Goal: Information Seeking & Learning: Compare options

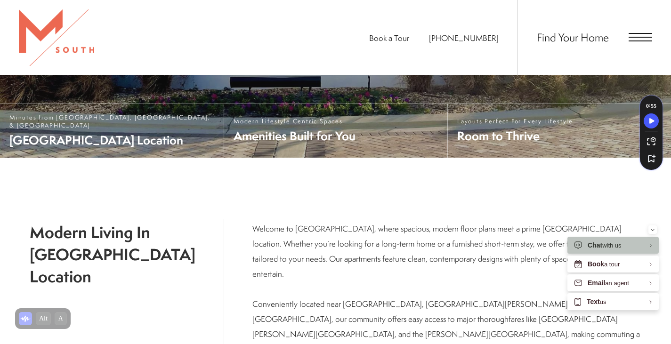
scroll to position [263, 0]
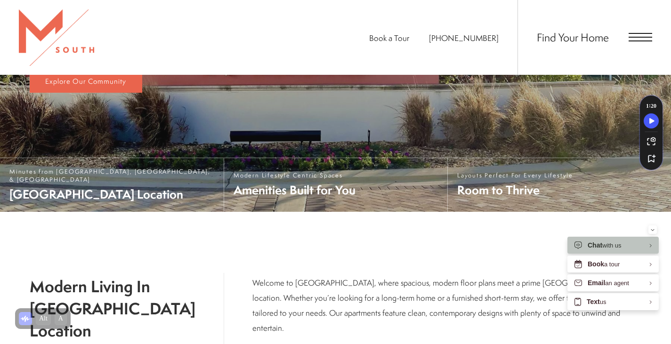
click at [641, 34] on span "Open Menu" at bounding box center [641, 37] width 24 height 8
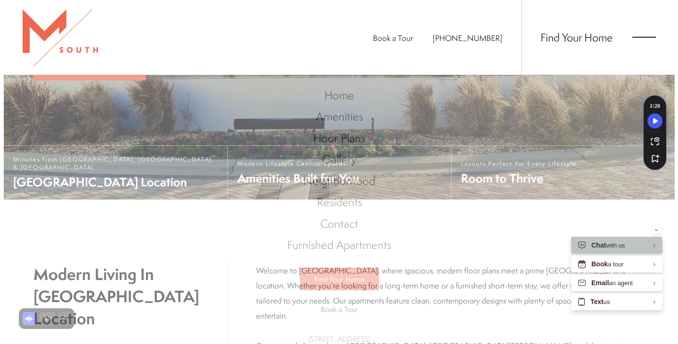
scroll to position [0, 0]
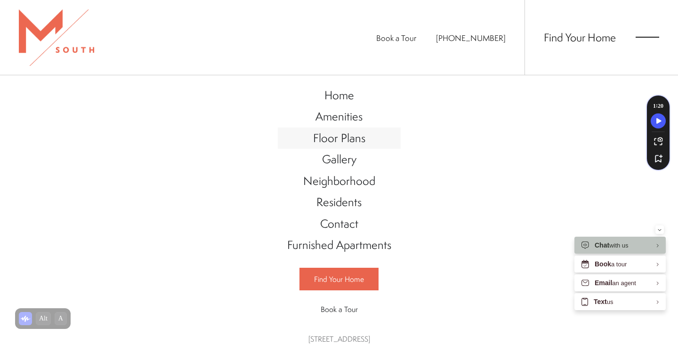
click at [338, 137] on span "Floor Plans" at bounding box center [339, 138] width 52 height 16
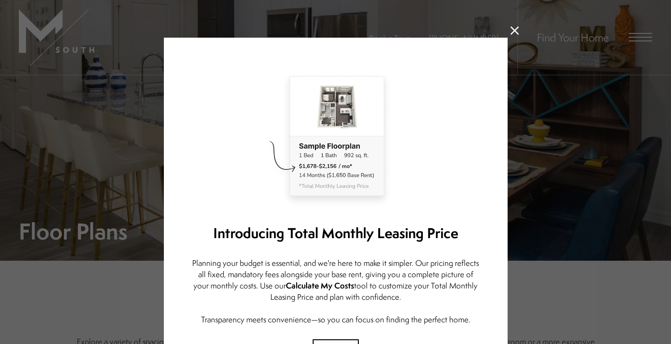
scroll to position [90, 0]
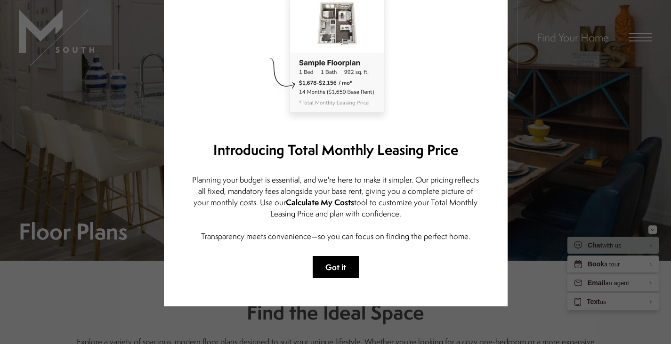
click at [331, 266] on button "Got it" at bounding box center [336, 267] width 46 height 22
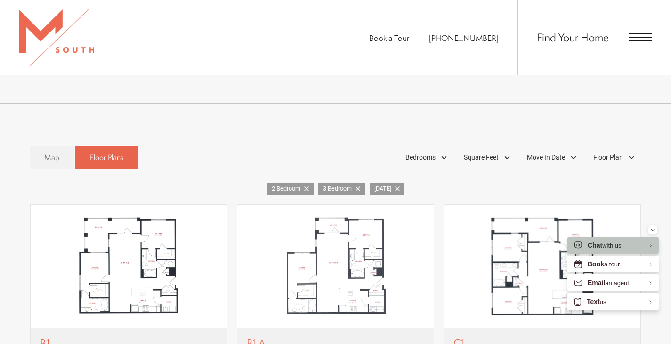
scroll to position [481, 0]
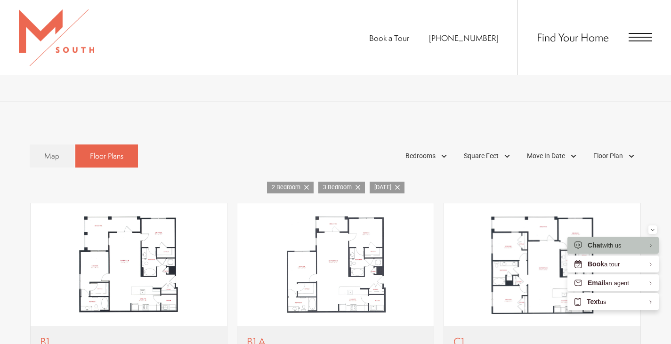
click at [282, 183] on span "2 Bedroom" at bounding box center [288, 187] width 32 height 9
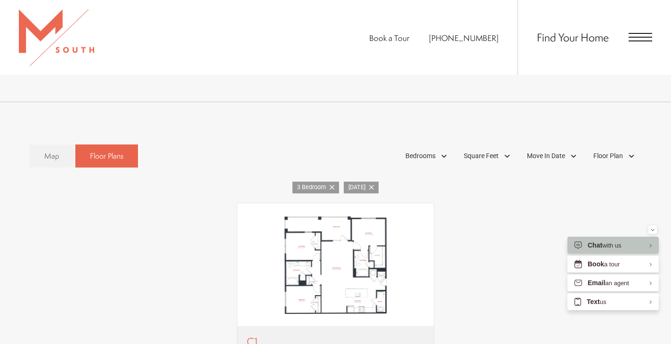
click at [367, 183] on span "[DATE]" at bounding box center [358, 187] width 21 height 9
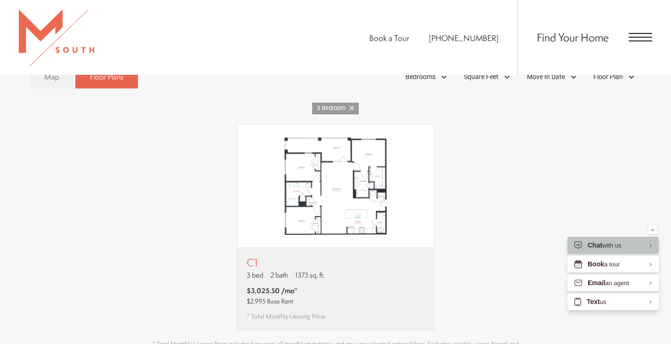
scroll to position [561, 0]
click at [346, 172] on img "View floor plan C1" at bounding box center [335, 185] width 196 height 123
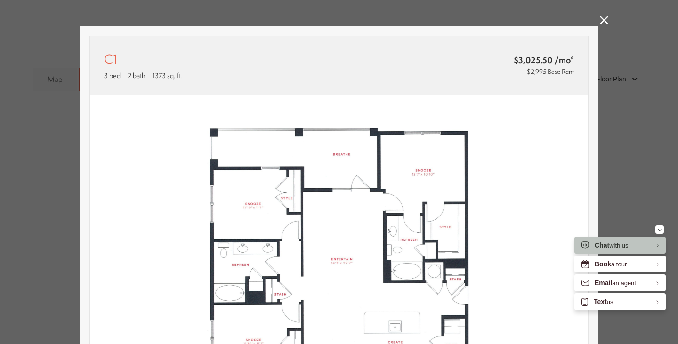
scroll to position [0, 0]
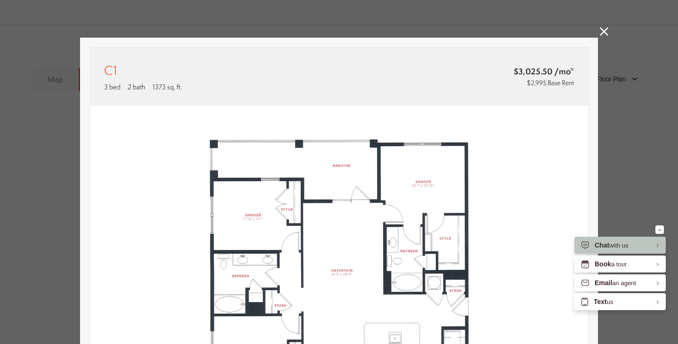
click at [600, 32] on icon at bounding box center [604, 31] width 8 height 8
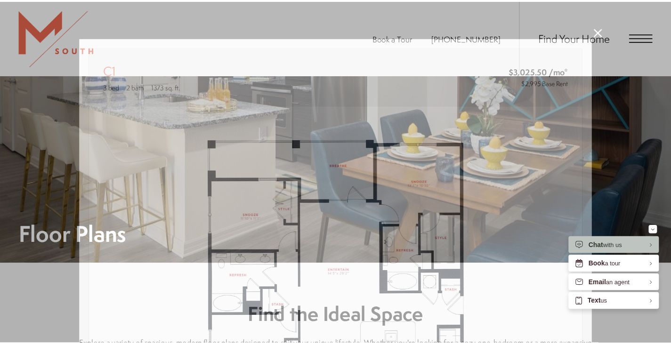
scroll to position [561, 0]
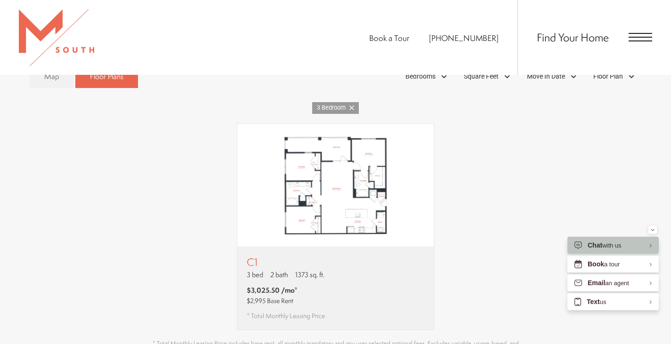
click at [353, 105] on icon at bounding box center [351, 107] width 5 height 5
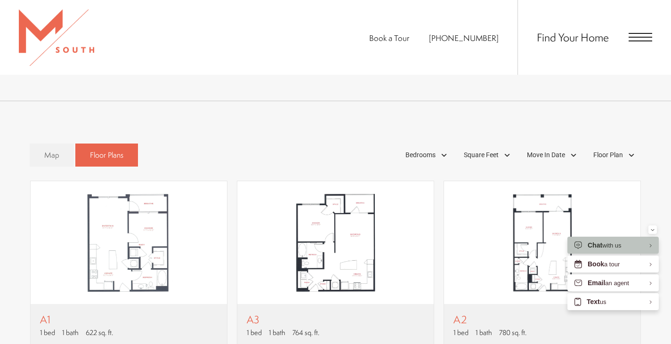
scroll to position [482, 0]
click at [418, 151] on span "Bedrooms" at bounding box center [420, 156] width 30 height 10
click at [411, 194] on span "2 Bedroom" at bounding box center [409, 199] width 47 height 10
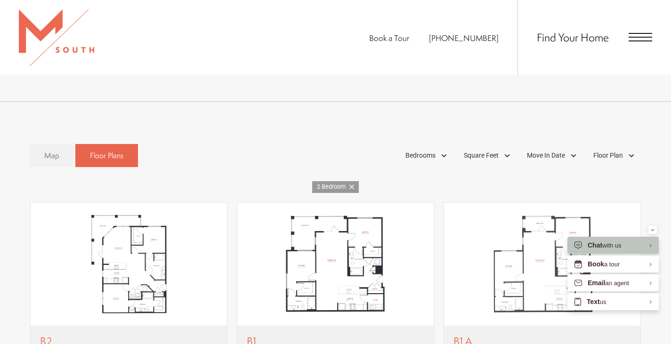
click at [329, 104] on div "Map Floor Plans 1 Bedrooms 1 Bedroom 2 Bedroom" at bounding box center [335, 317] width 671 height 431
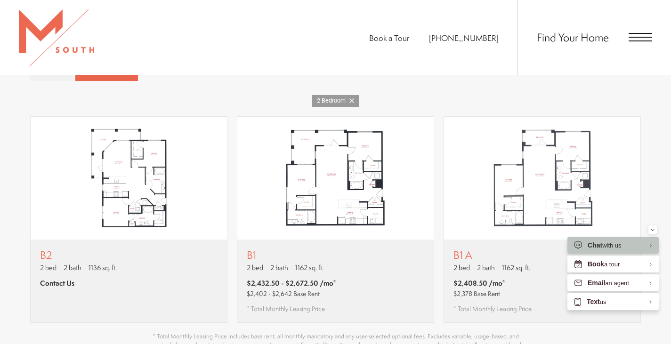
scroll to position [568, 0]
click at [338, 195] on img "View floor plan B1" at bounding box center [335, 177] width 196 height 123
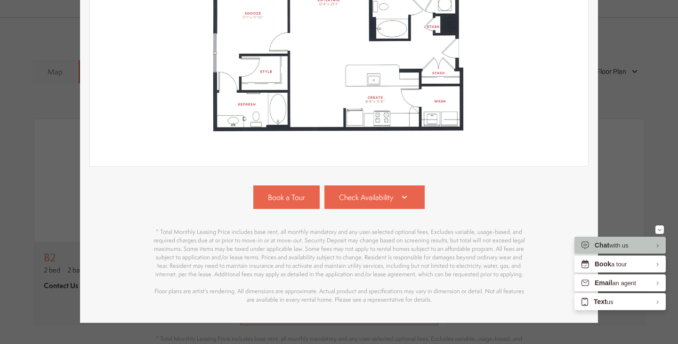
scroll to position [255, 0]
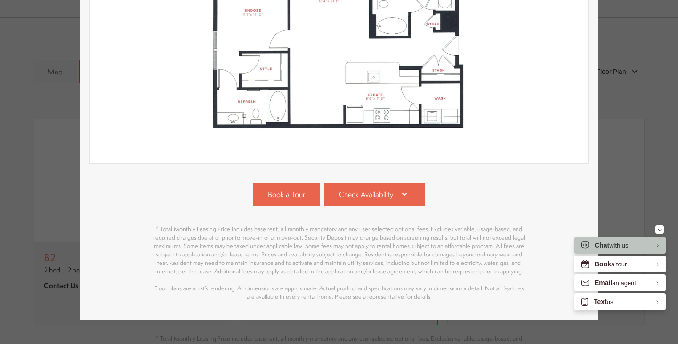
click at [339, 195] on span "Check Availability" at bounding box center [366, 194] width 54 height 11
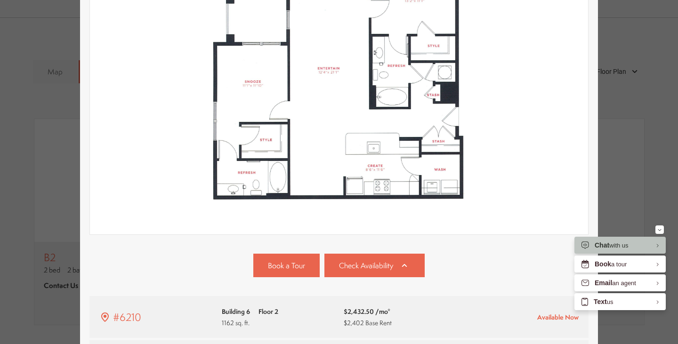
scroll to position [0, 0]
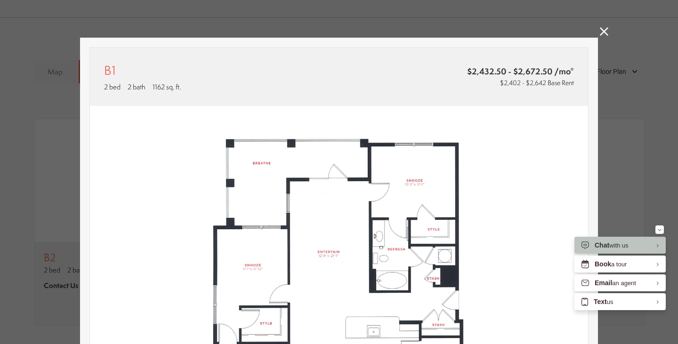
click at [600, 31] on icon at bounding box center [604, 31] width 8 height 8
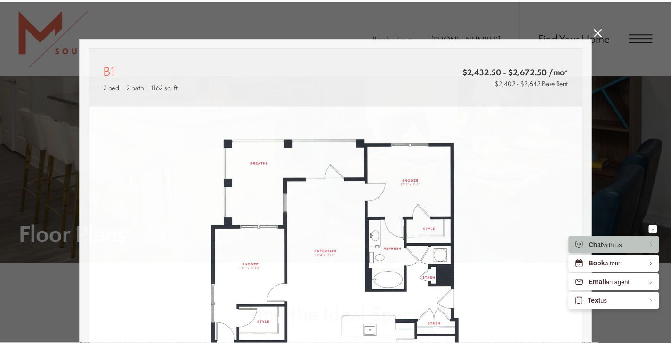
scroll to position [568, 0]
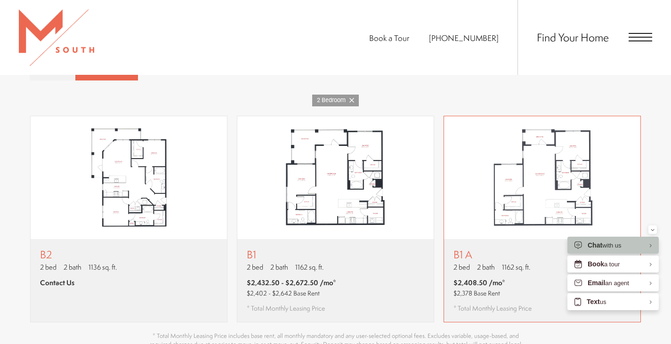
click at [519, 186] on img "View floor plan B1 A" at bounding box center [542, 177] width 196 height 123
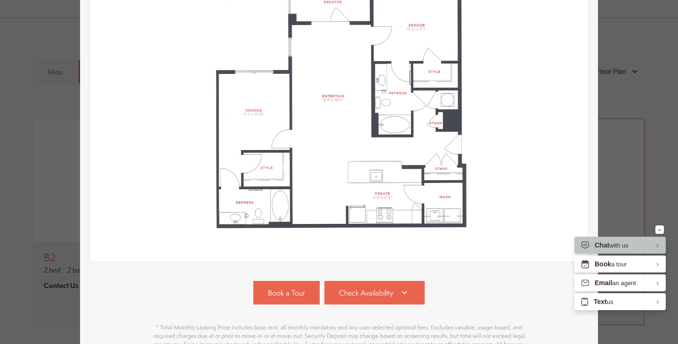
scroll to position [162, 0]
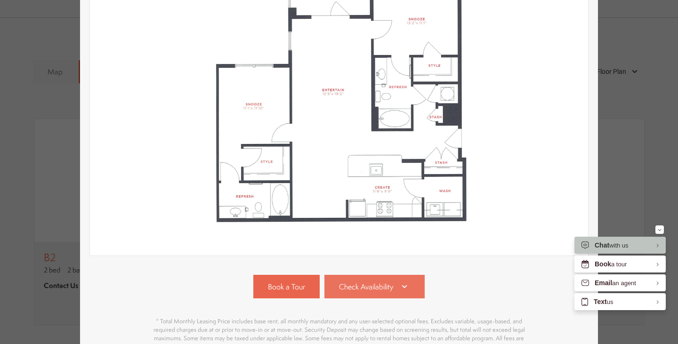
click at [373, 287] on span "Check Availability" at bounding box center [366, 287] width 54 height 11
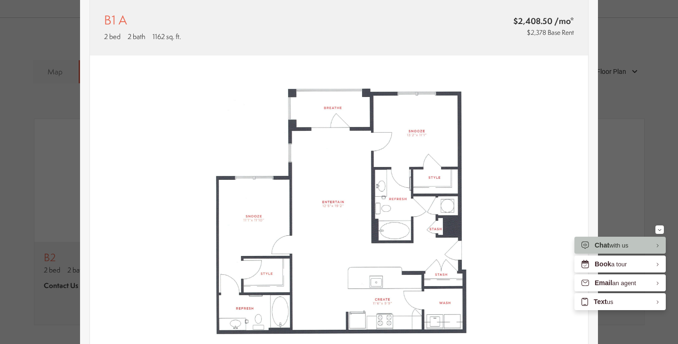
scroll to position [0, 0]
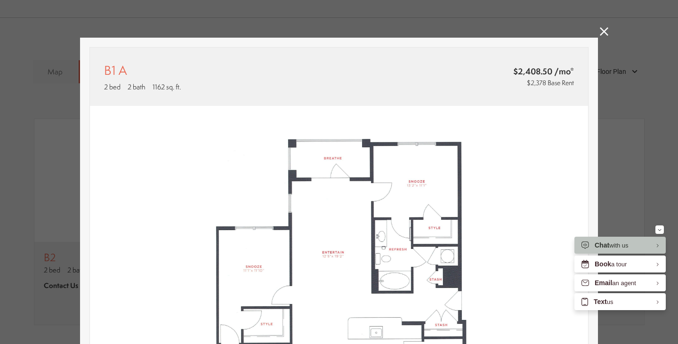
click at [602, 32] on icon at bounding box center [604, 31] width 8 height 8
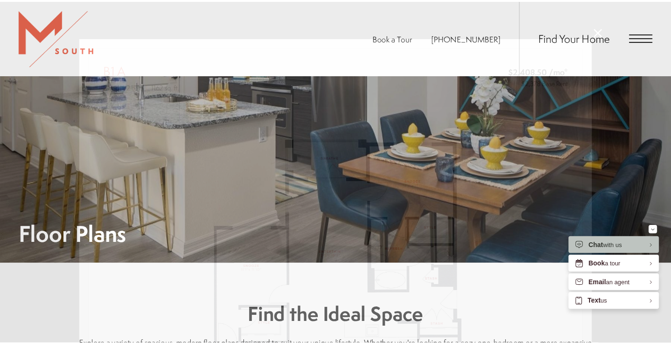
scroll to position [568, 0]
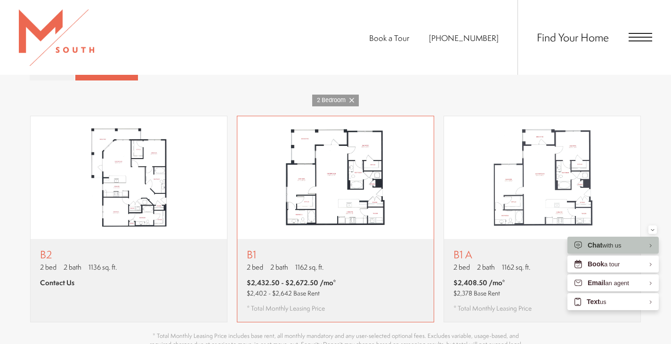
click at [335, 289] on span "$2,402 - $2,642 Base Rent" at bounding box center [291, 293] width 89 height 9
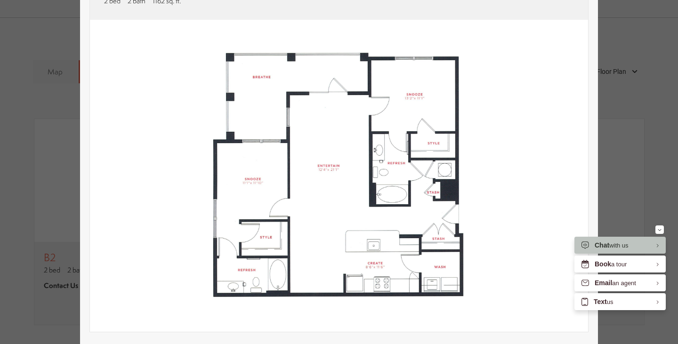
scroll to position [0, 0]
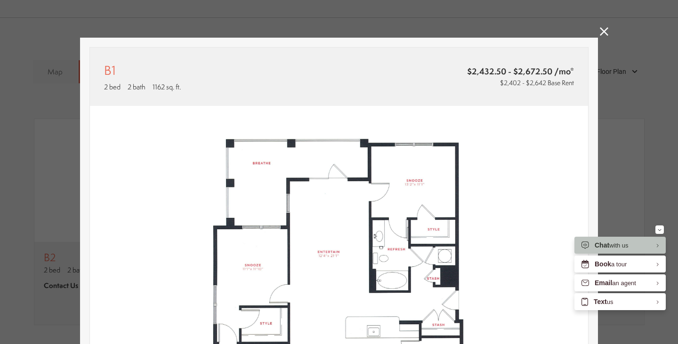
click at [600, 30] on icon at bounding box center [604, 31] width 8 height 8
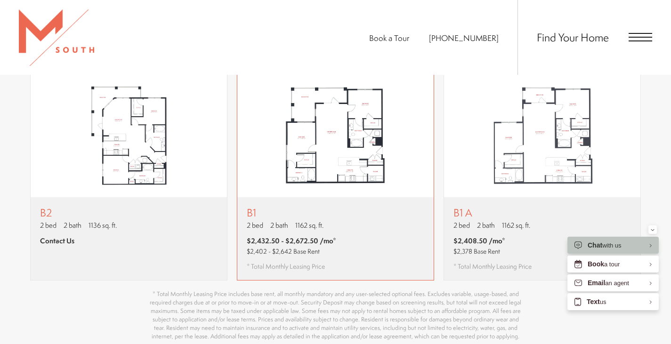
scroll to position [609, 0]
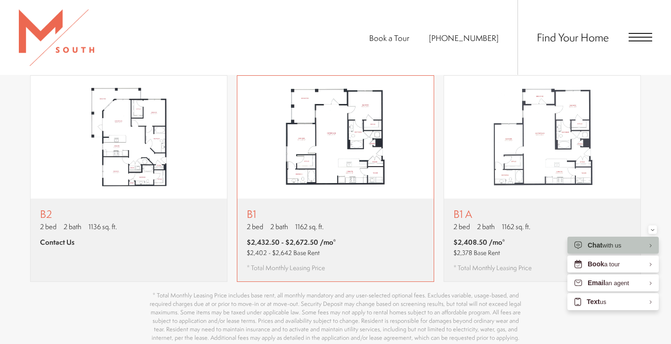
click at [336, 153] on img "View floor plan B1" at bounding box center [335, 137] width 196 height 123
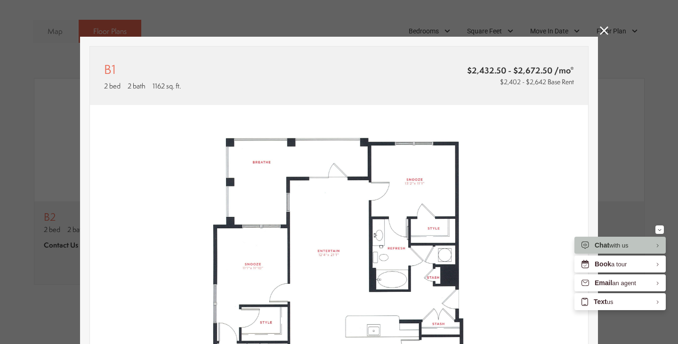
scroll to position [0, 0]
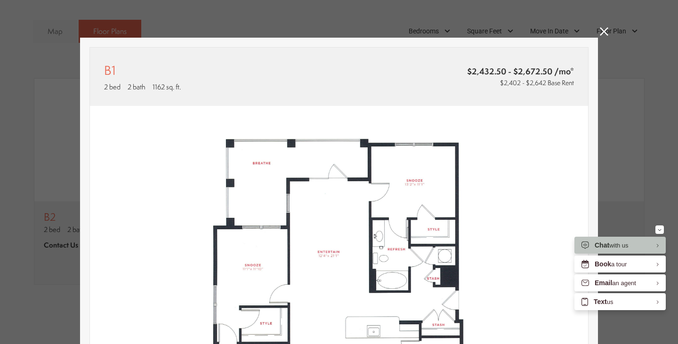
click at [600, 31] on icon at bounding box center [604, 31] width 8 height 8
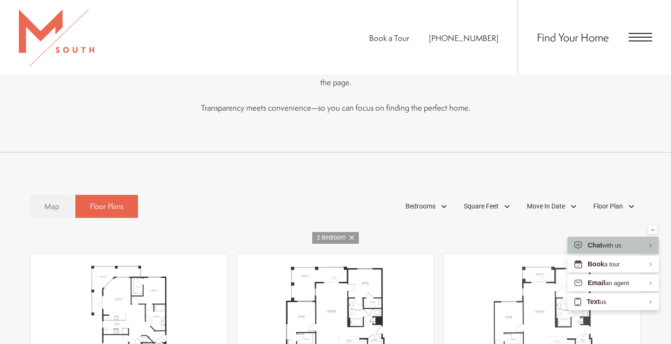
scroll to position [430, 0]
click at [105, 202] on span "Floor Plans" at bounding box center [106, 207] width 33 height 11
click at [37, 196] on link "Map" at bounding box center [52, 207] width 44 height 23
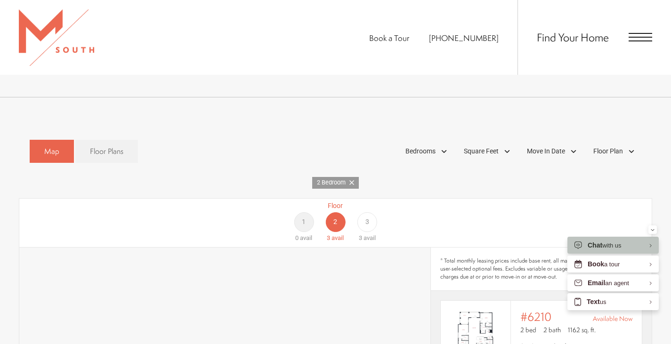
scroll to position [485, 0]
click at [362, 213] on div "3" at bounding box center [367, 223] width 20 height 20
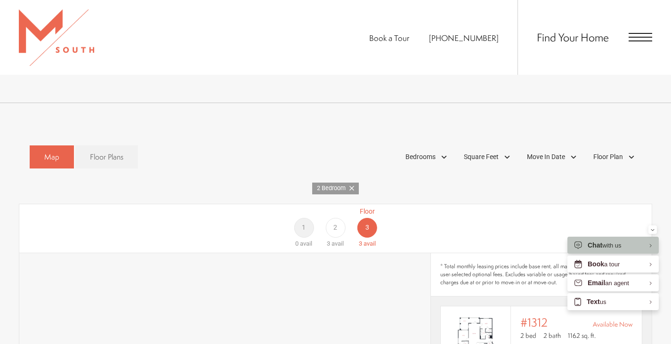
scroll to position [480, 0]
click at [422, 153] on span "Bedrooms" at bounding box center [420, 158] width 30 height 10
click at [395, 213] on span "3 Bedroom" at bounding box center [409, 218] width 47 height 10
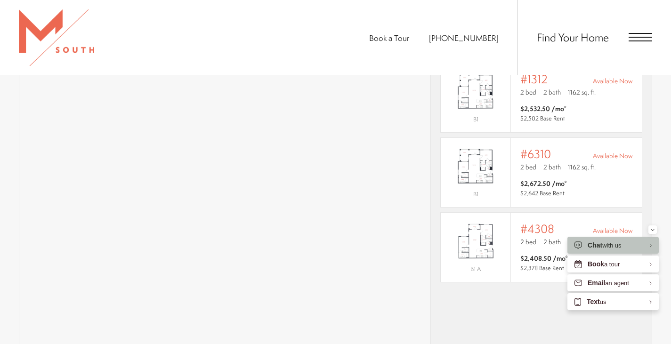
scroll to position [723, 0]
